Goal: Task Accomplishment & Management: Use online tool/utility

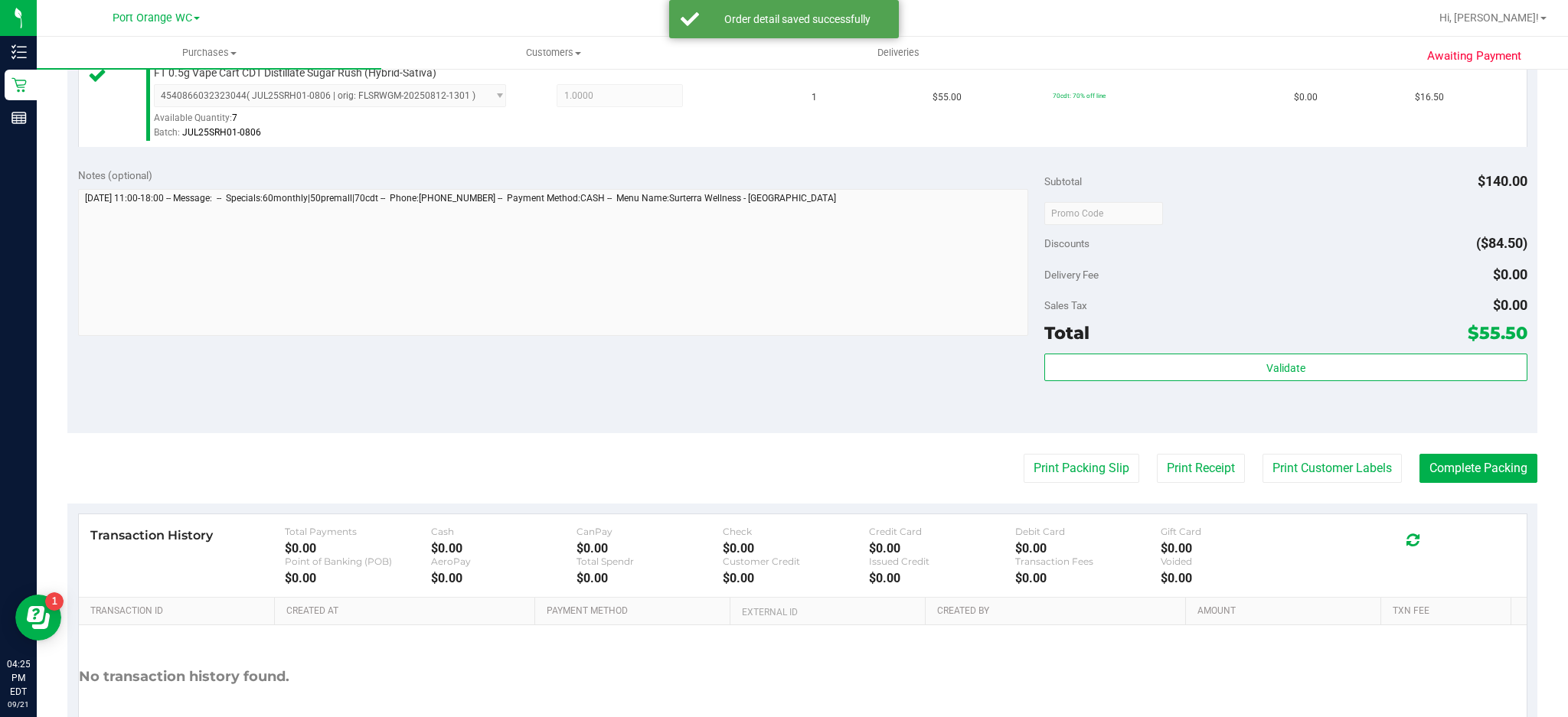
scroll to position [589, 0]
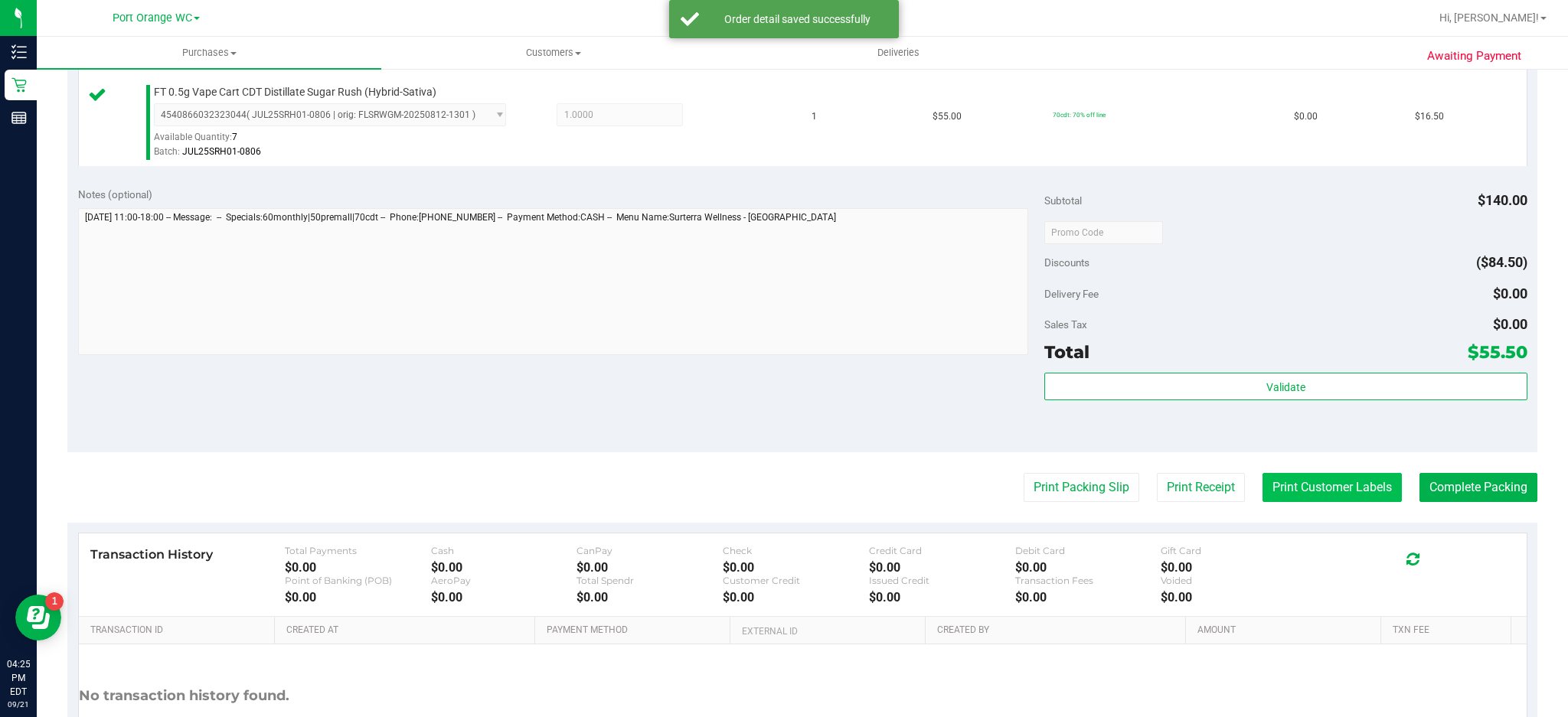
click at [1314, 487] on button "Print Customer Labels" at bounding box center [1332, 487] width 139 height 29
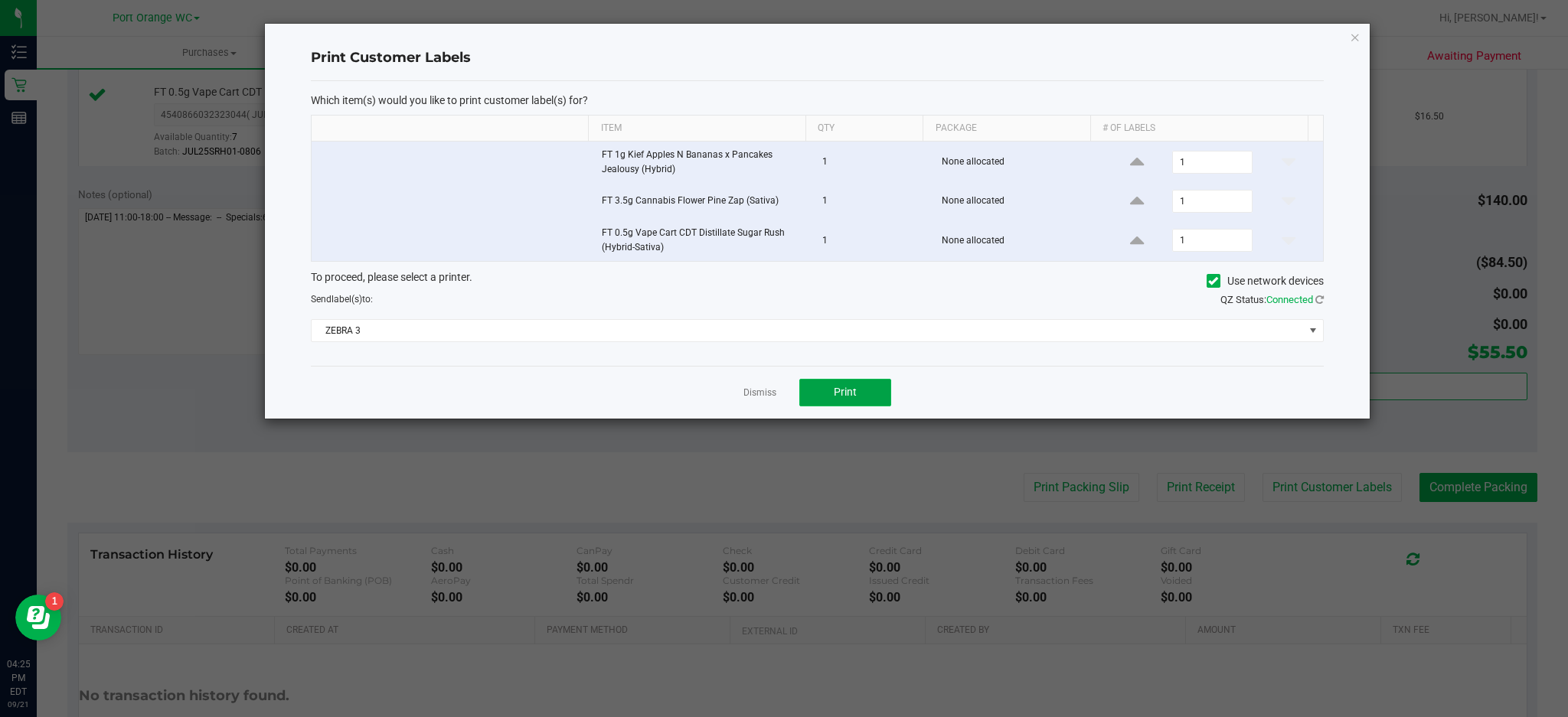
click at [864, 402] on button "Print" at bounding box center [845, 393] width 92 height 27
click at [762, 394] on link "Dismiss" at bounding box center [760, 393] width 33 height 13
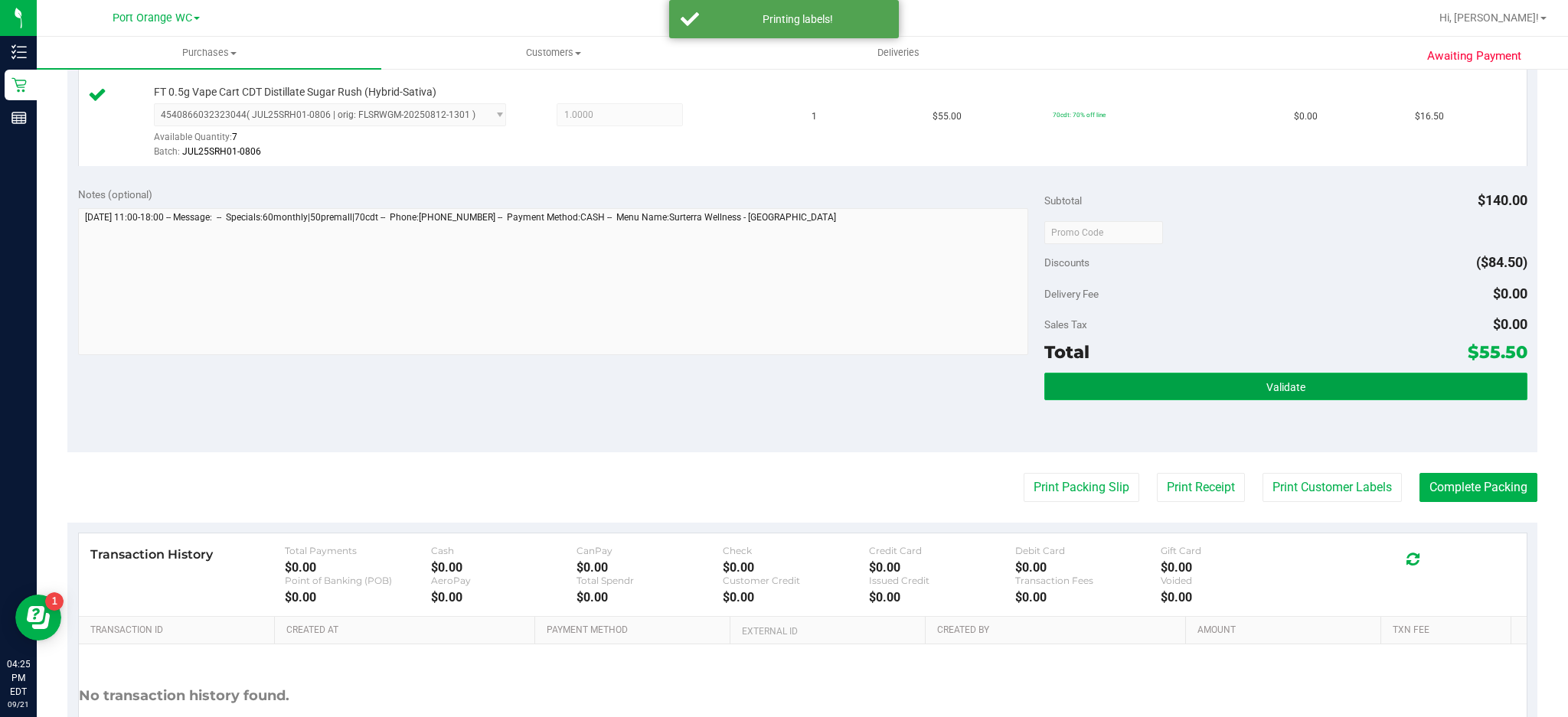
click at [1264, 380] on button "Validate" at bounding box center [1286, 386] width 483 height 27
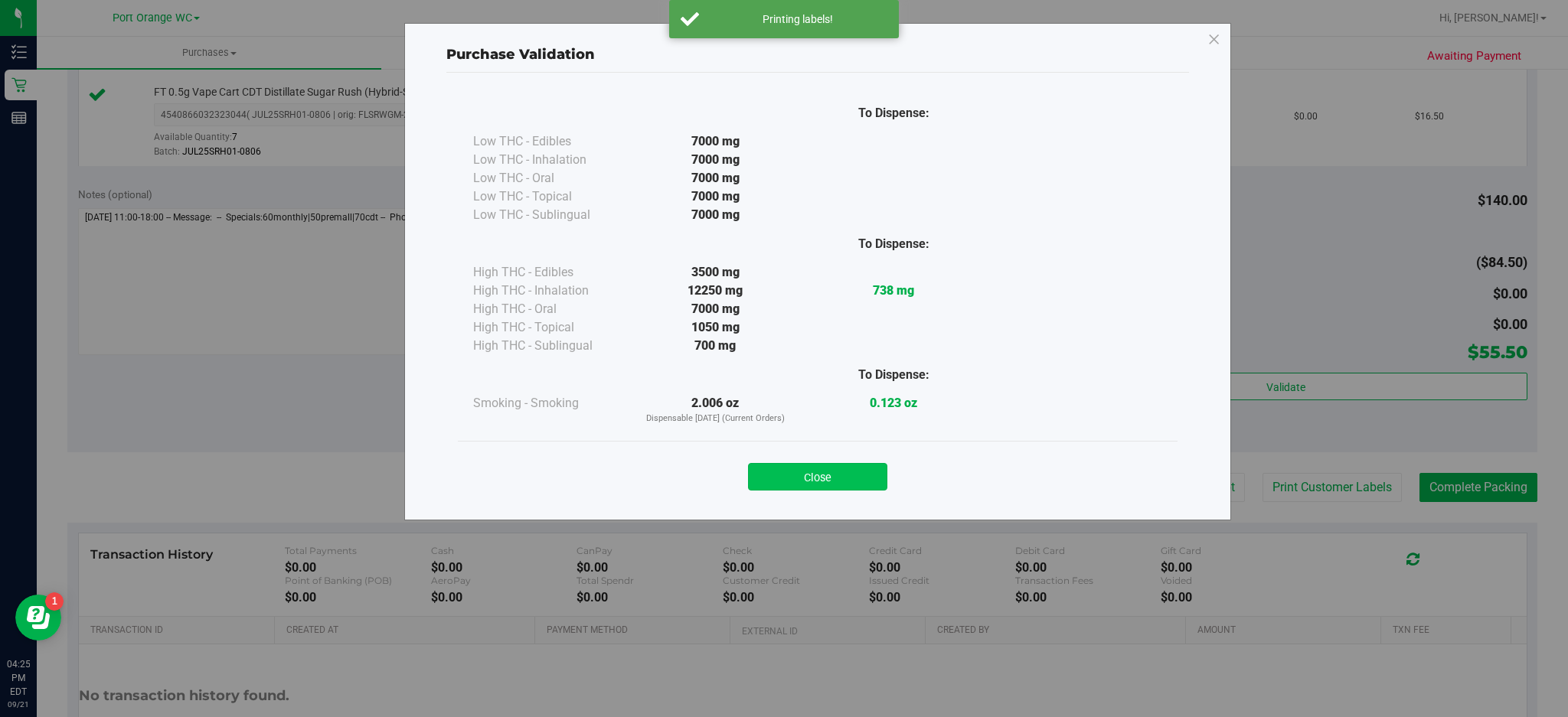
click at [806, 479] on button "Close" at bounding box center [818, 476] width 139 height 27
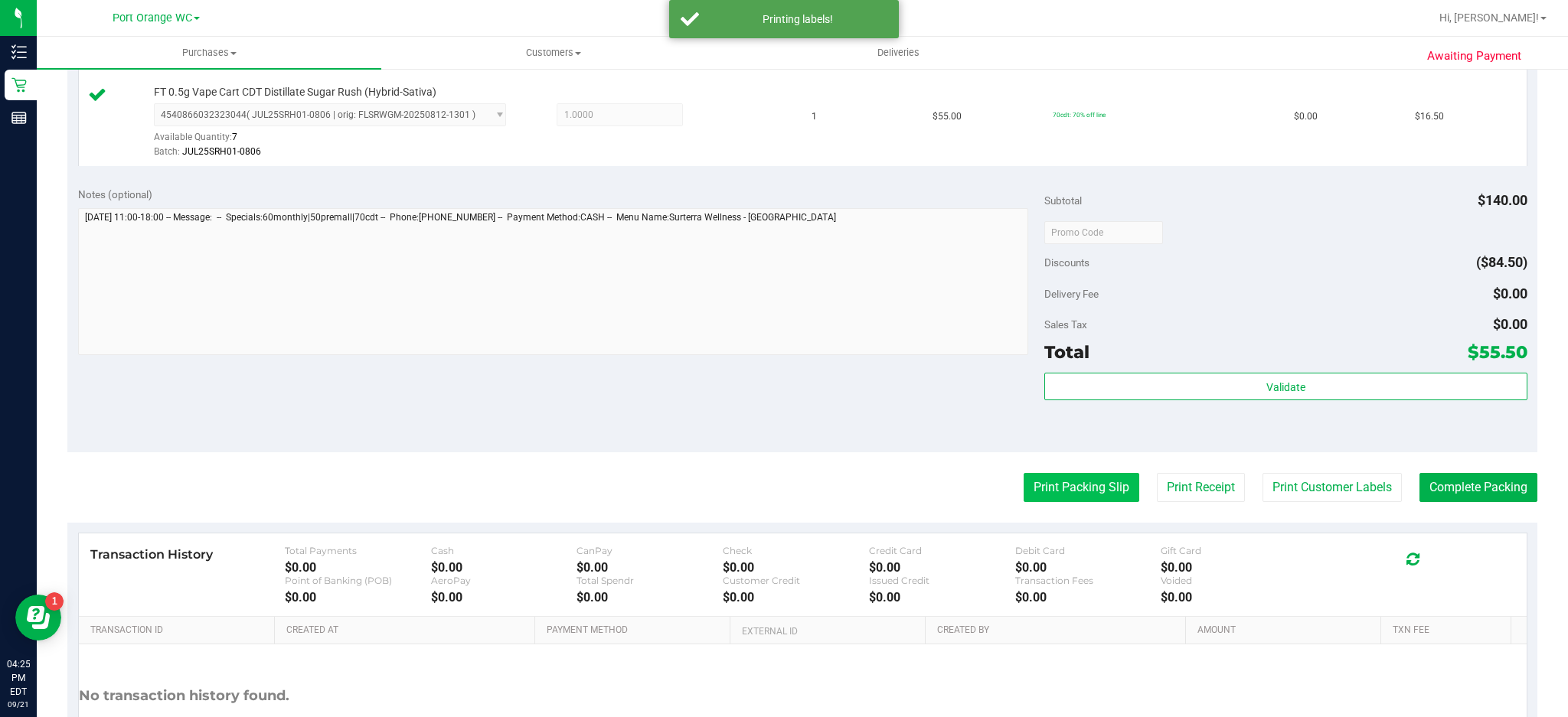
click at [1043, 487] on button "Print Packing Slip" at bounding box center [1081, 487] width 115 height 29
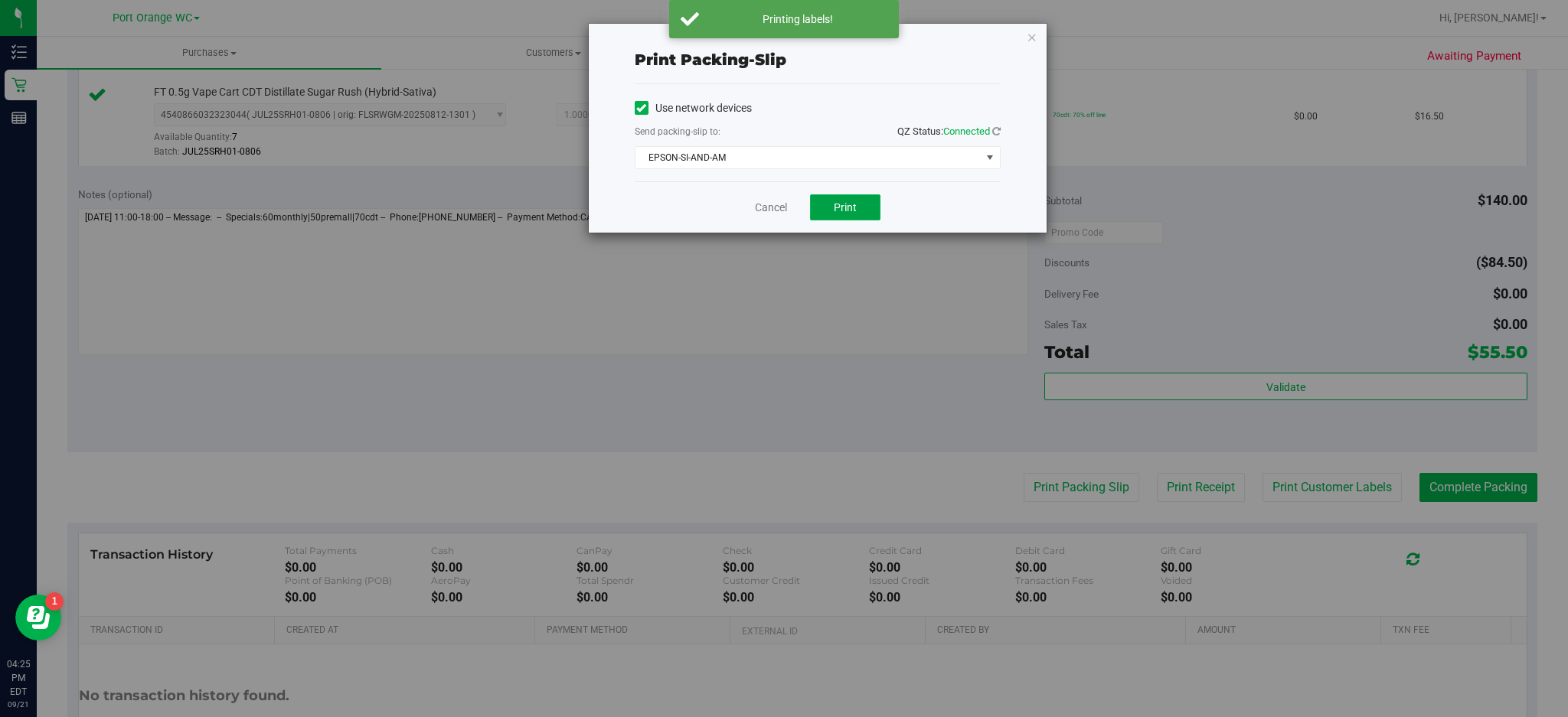
click at [864, 208] on button "Print" at bounding box center [845, 207] width 71 height 26
click at [765, 209] on link "Cancel" at bounding box center [771, 207] width 32 height 16
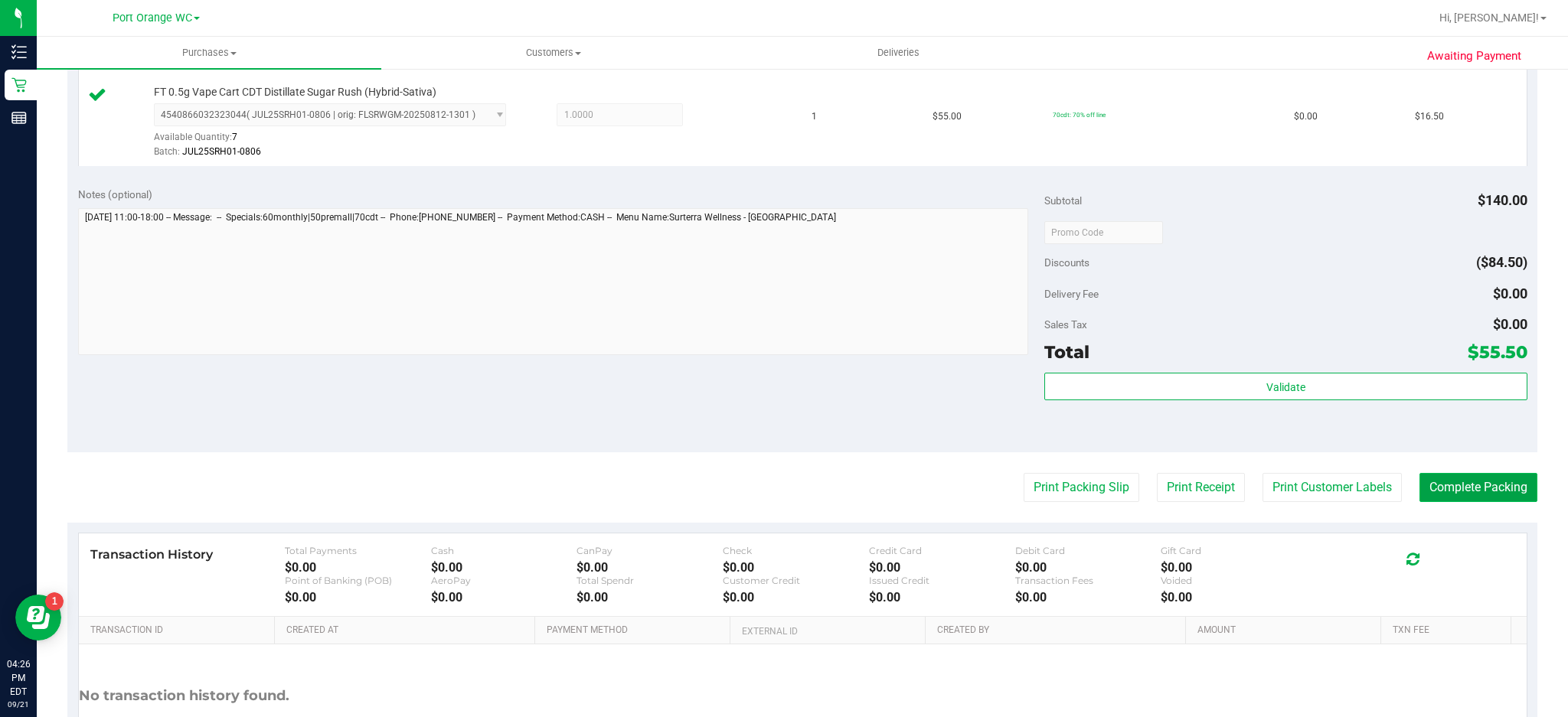
click at [1459, 484] on button "Complete Packing" at bounding box center [1478, 487] width 118 height 29
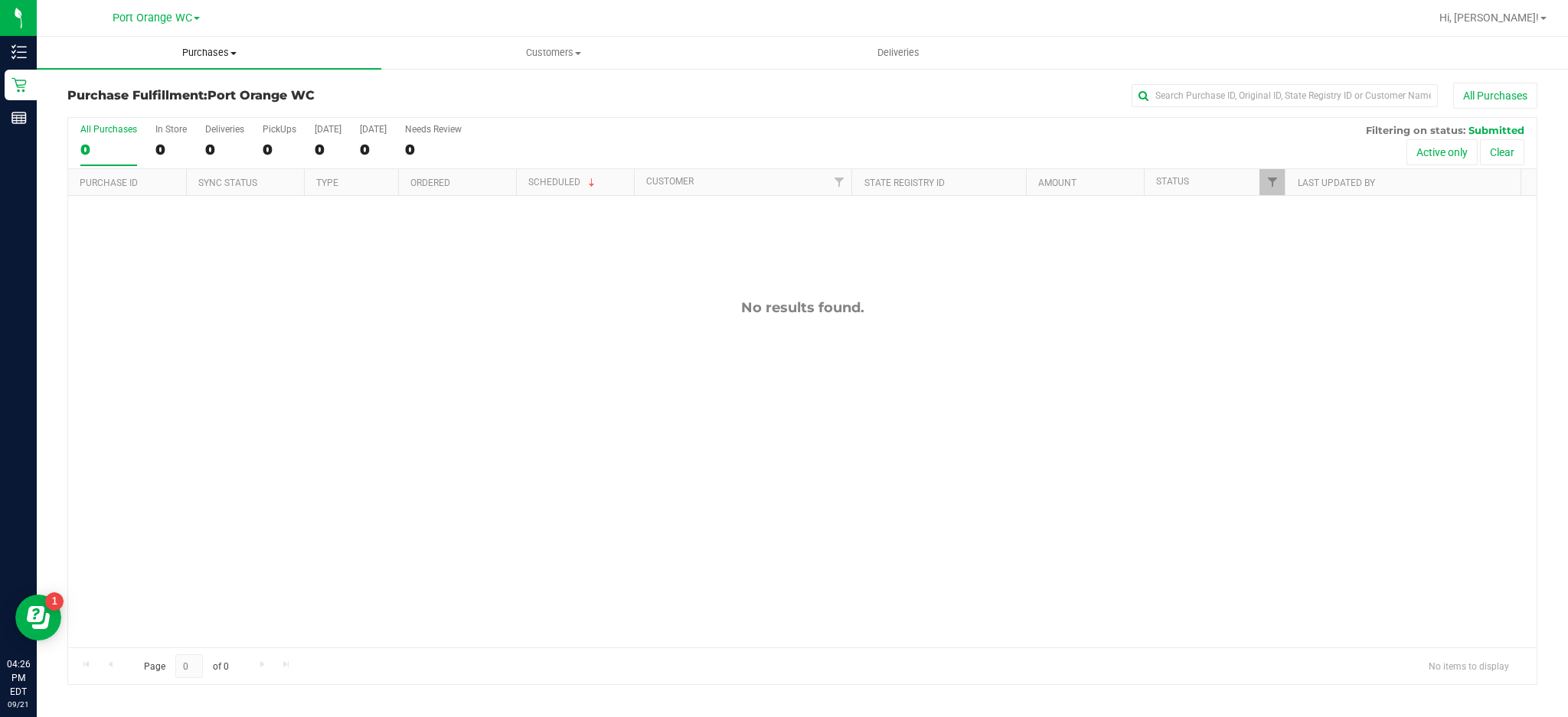
click at [234, 63] on uib-tab-heading "Purchases Summary of purchases Fulfillment All purchases" at bounding box center [208, 52] width 344 height 32
click at [183, 91] on span "Summary of purchases" at bounding box center [115, 92] width 157 height 13
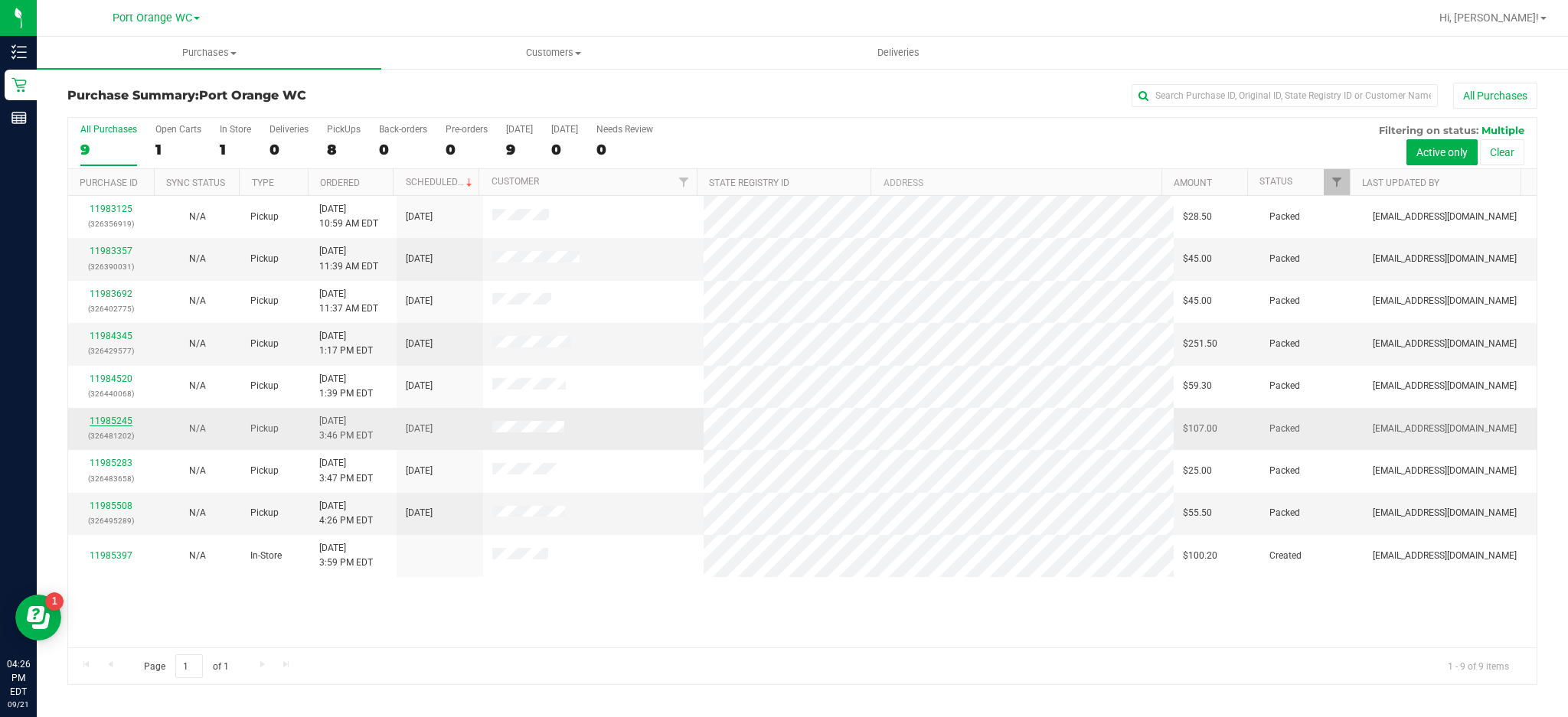
click at [119, 427] on link "11985245" at bounding box center [111, 421] width 43 height 11
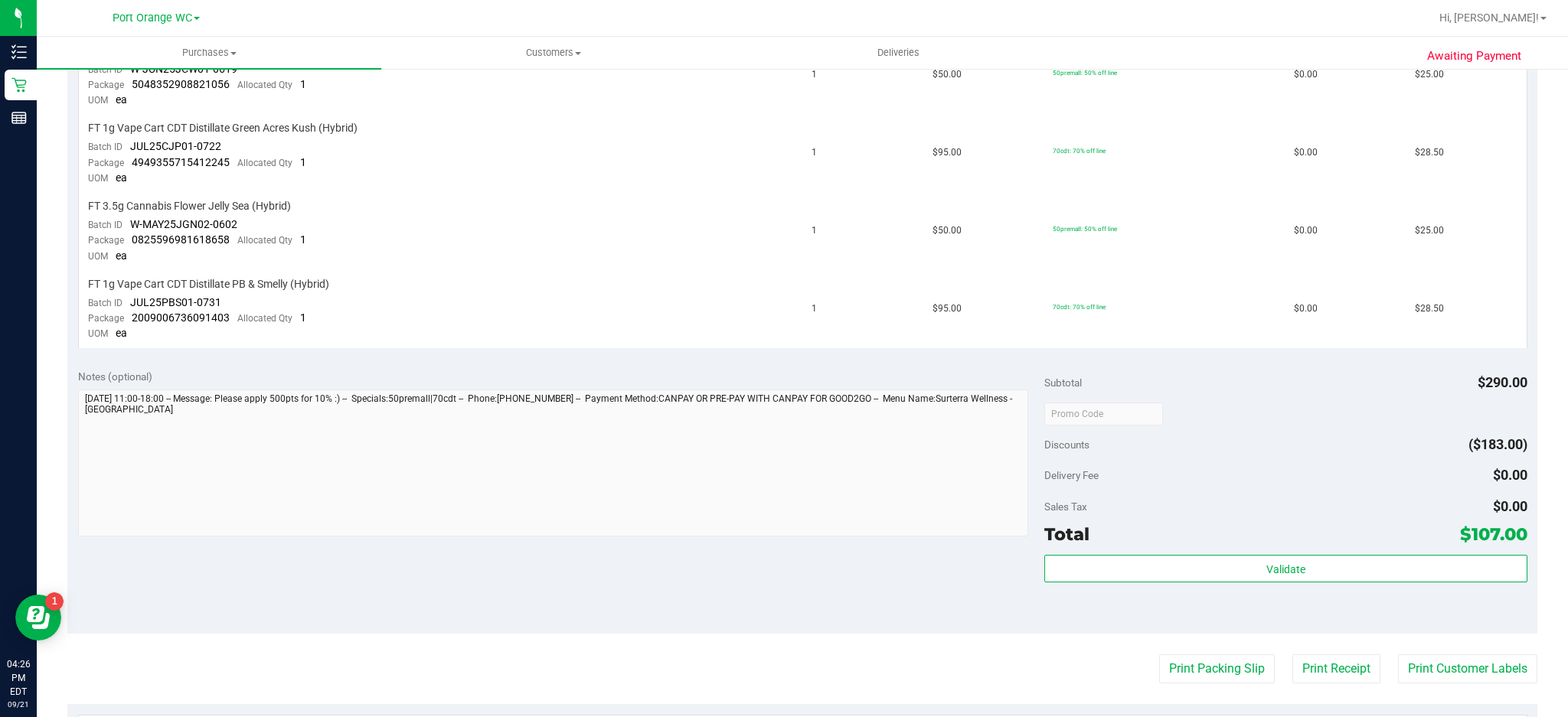
scroll to position [453, 0]
